Goal: Obtain resource: Obtain resource

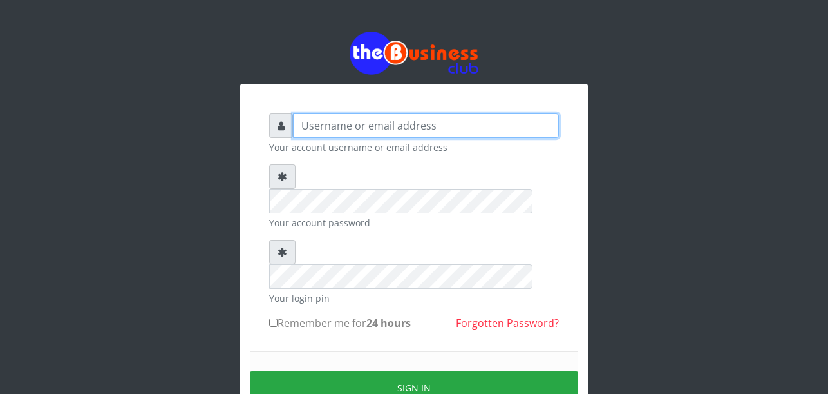
type input "Uchechukstelec"
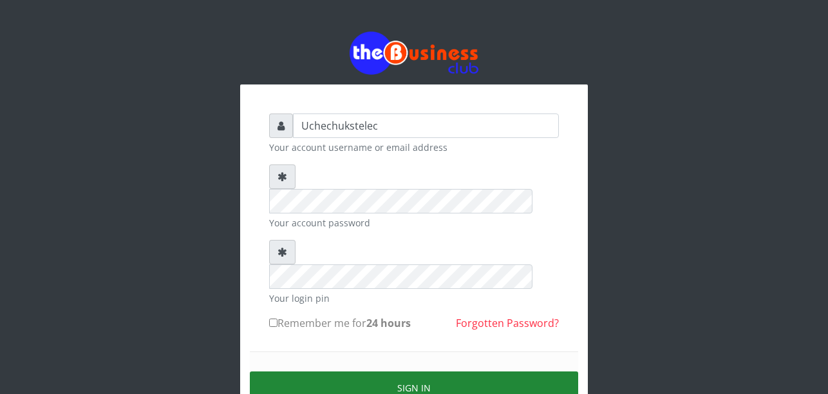
click at [376, 371] on button "Sign in" at bounding box center [414, 387] width 329 height 33
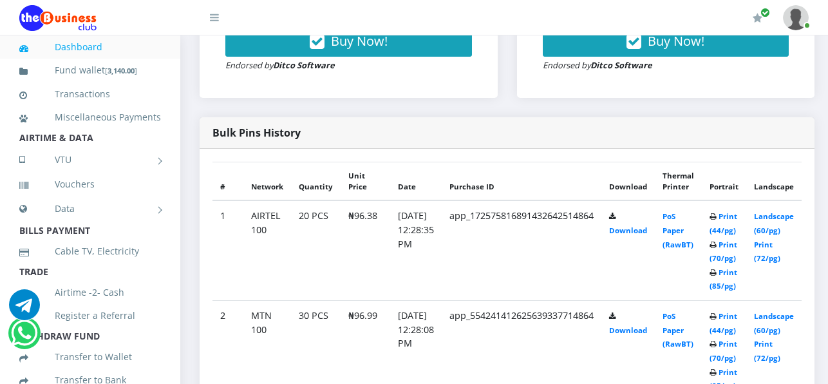
scroll to position [629, 0]
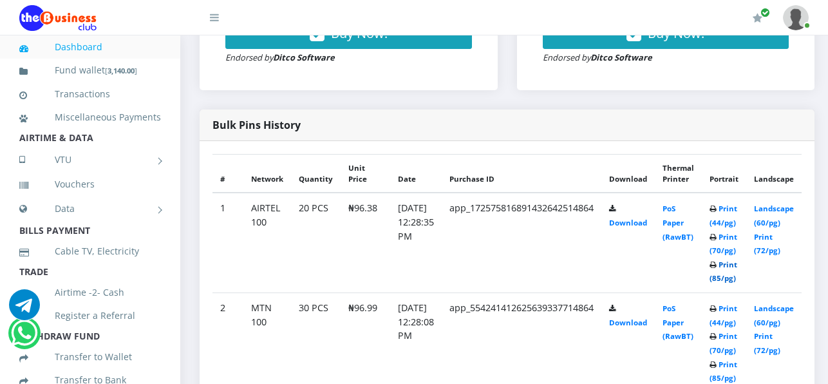
click at [738, 280] on link "Print (85/pg)" at bounding box center [724, 272] width 28 height 24
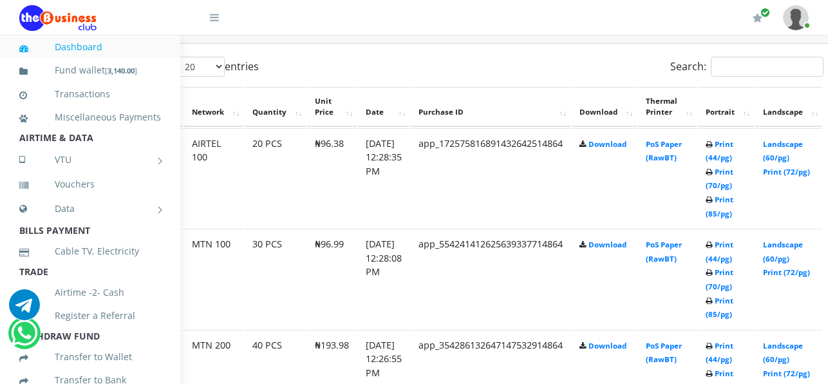
scroll to position [690, 72]
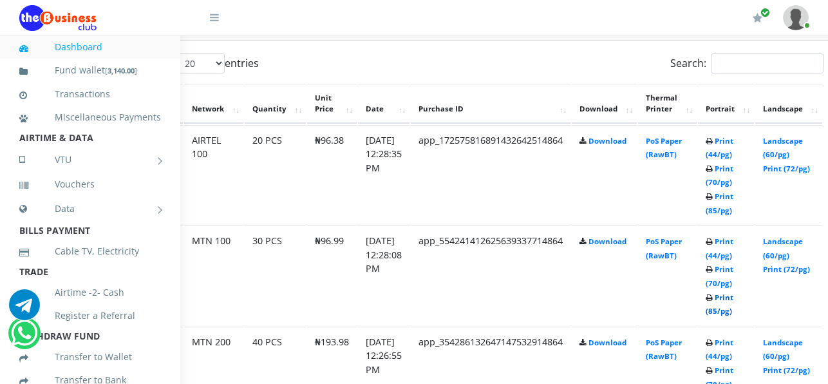
click at [734, 316] on link "Print (85/pg)" at bounding box center [720, 304] width 28 height 24
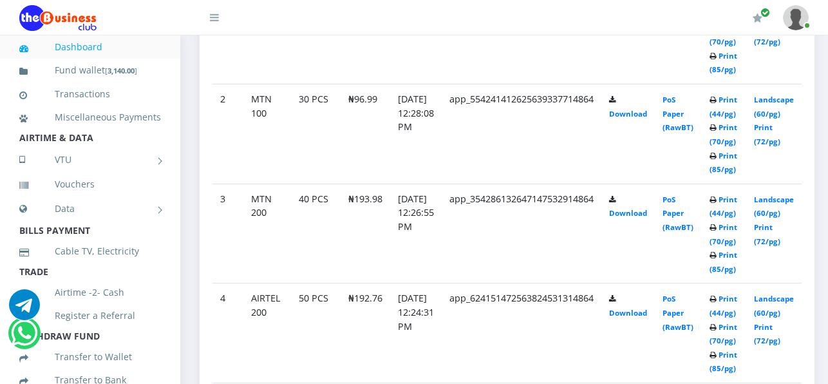
scroll to position [730, 0]
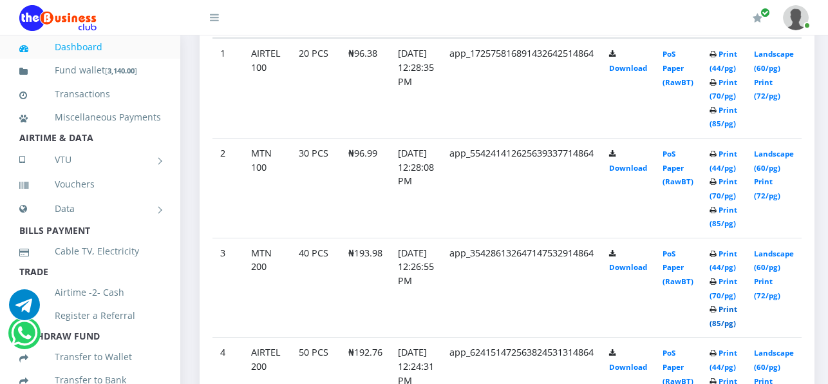
click at [738, 321] on link "Print (85/pg)" at bounding box center [724, 316] width 28 height 24
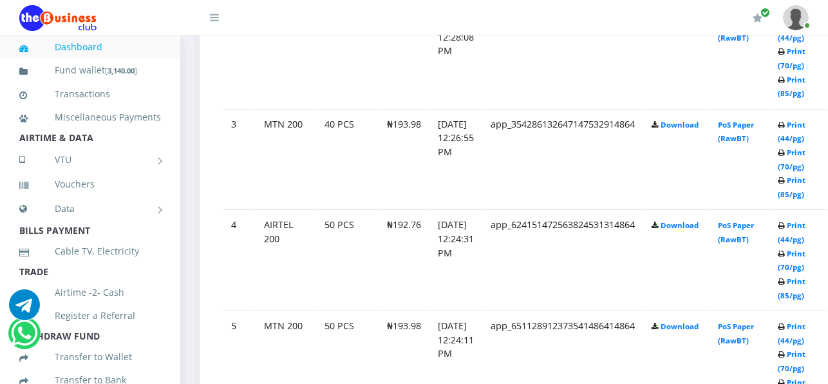
scroll to position [930, 0]
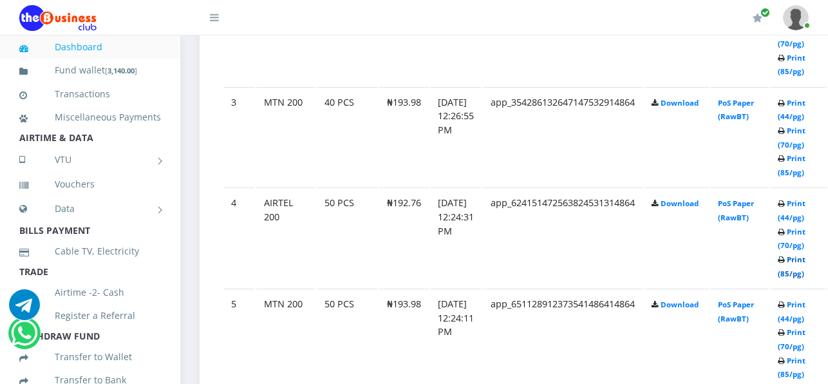
click at [806, 274] on link "Print (85/pg)" at bounding box center [792, 266] width 28 height 24
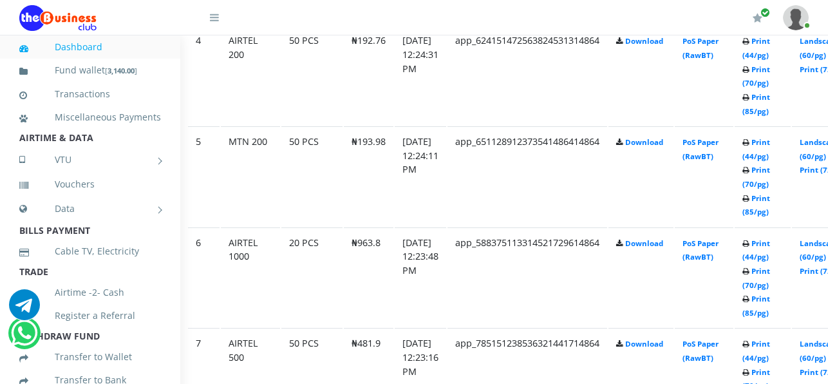
scroll to position [1092, 129]
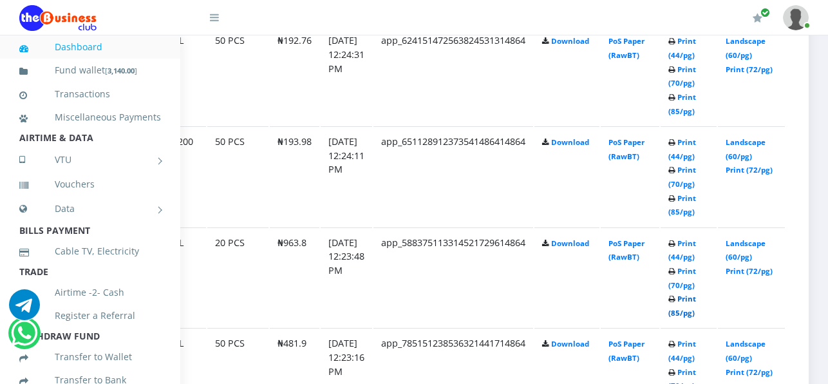
click at [685, 317] on link "Print (85/pg)" at bounding box center [683, 306] width 28 height 24
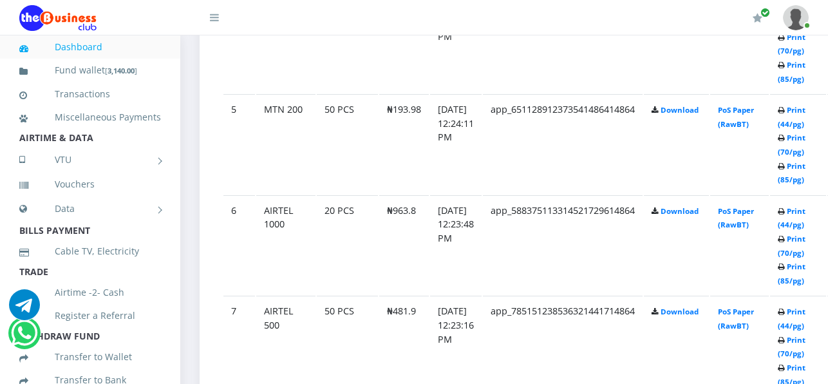
scroll to position [1130, 0]
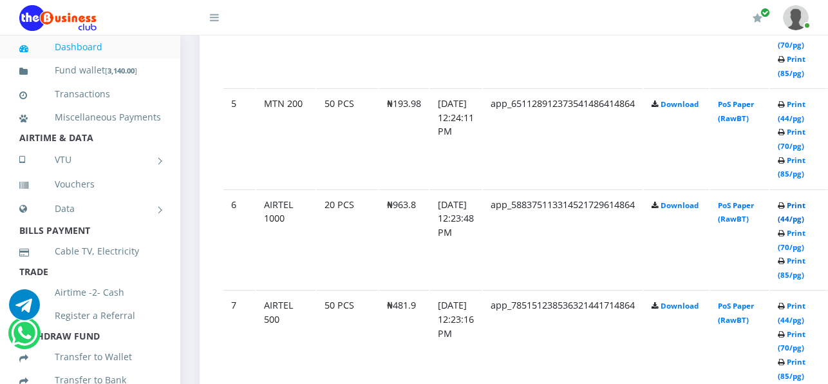
click at [806, 222] on link "Print (44/pg)" at bounding box center [792, 212] width 28 height 24
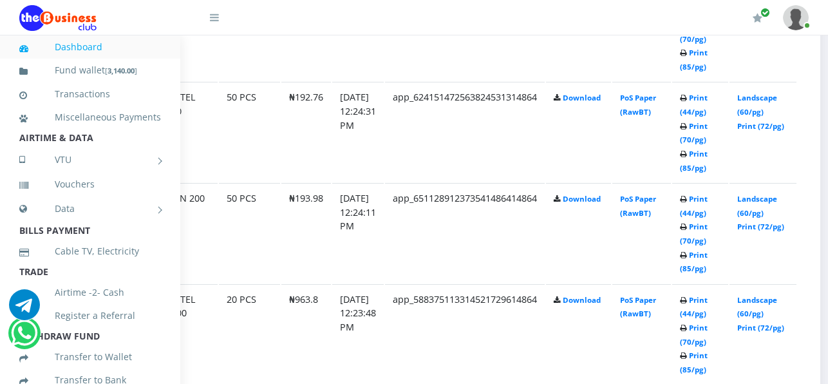
scroll to position [1035, 108]
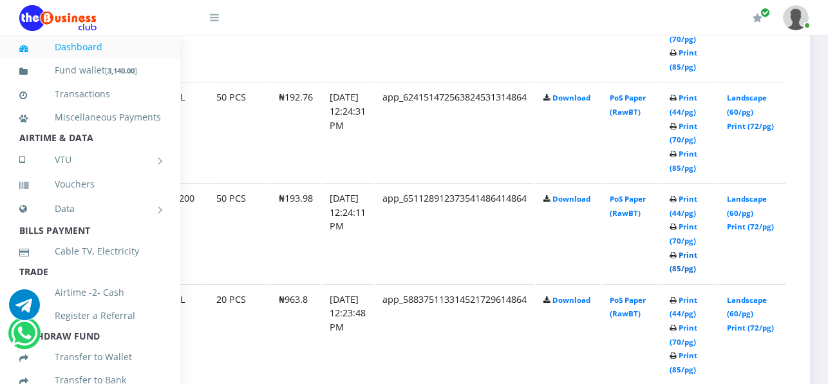
click at [698, 274] on link "Print (85/pg)" at bounding box center [684, 262] width 28 height 24
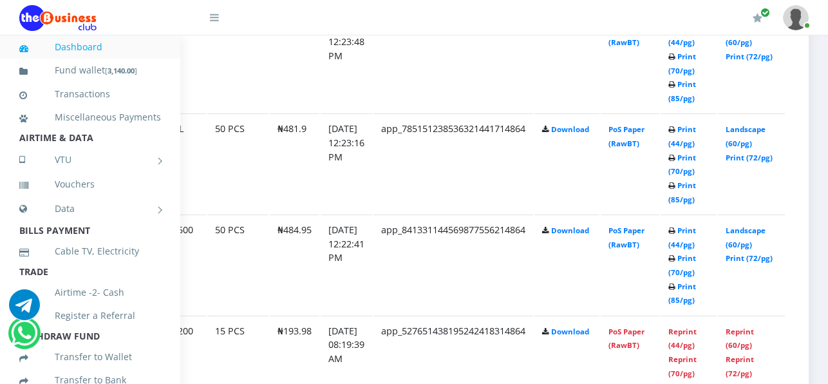
scroll to position [1306, 129]
click at [686, 204] on link "Print (85/pg)" at bounding box center [683, 192] width 28 height 24
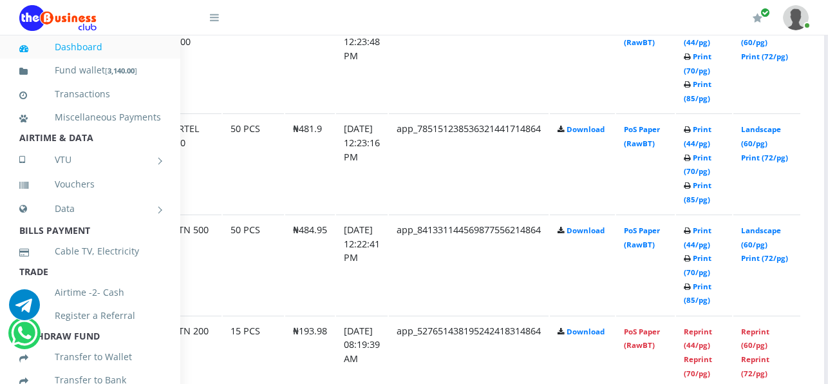
scroll to position [1306, 129]
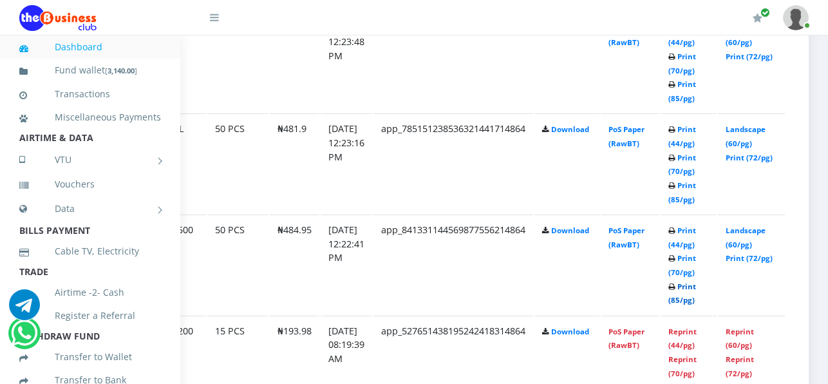
click at [679, 301] on link "Print (85/pg)" at bounding box center [683, 293] width 28 height 24
